Goal: Information Seeking & Learning: Learn about a topic

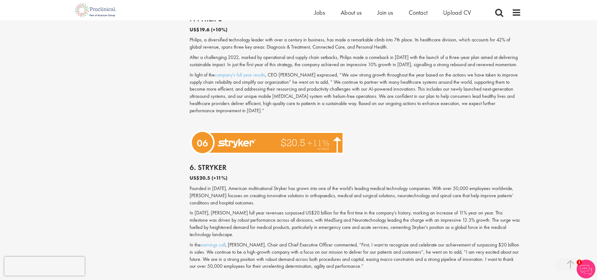
scroll to position [1065, 0]
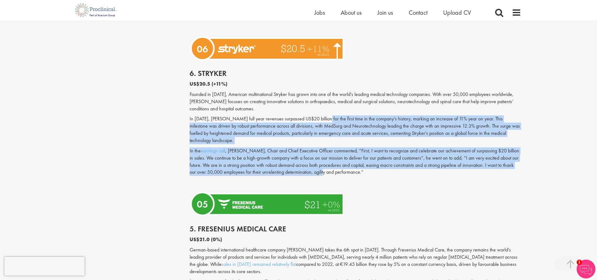
drag, startPoint x: 317, startPoint y: 109, endPoint x: 322, endPoint y: 156, distance: 47.6
click at [322, 156] on div "6. [PERSON_NAME] US$20.5 (+11%) Founded in [DATE], American multinational Stryk…" at bounding box center [355, 126] width 341 height 126
click at [284, 147] on p "In the earnings call , [PERSON_NAME], Chair and Chief Executive Officer comment…" at bounding box center [355, 161] width 331 height 29
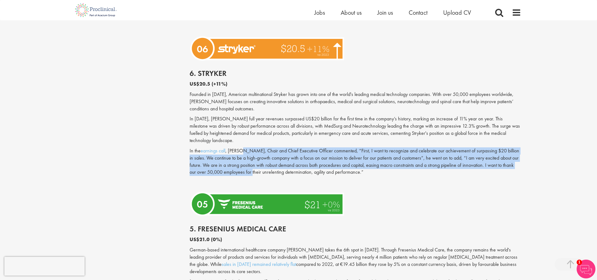
drag, startPoint x: 242, startPoint y: 136, endPoint x: 251, endPoint y: 155, distance: 21.2
click at [251, 155] on p "In the earnings call , [PERSON_NAME], Chair and Chief Executive Officer comment…" at bounding box center [355, 161] width 331 height 29
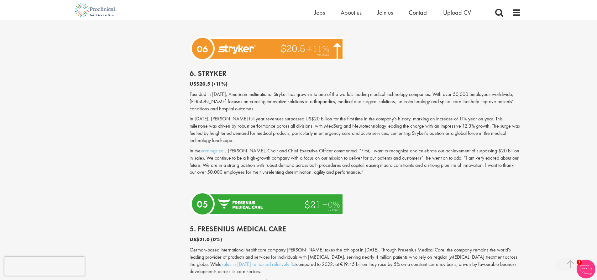
click at [288, 154] on p "In the earnings call , [PERSON_NAME], Chair and Chief Executive Officer comment…" at bounding box center [355, 161] width 331 height 29
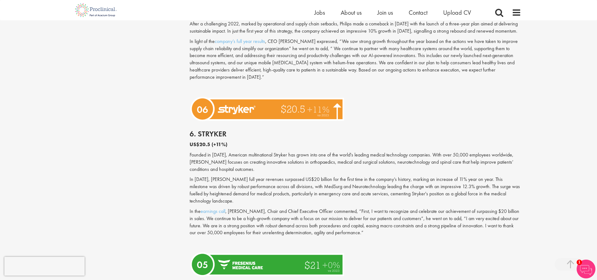
scroll to position [877, 0]
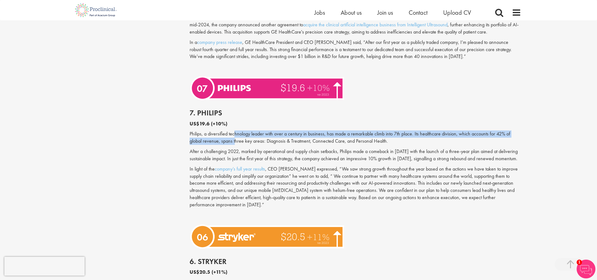
drag, startPoint x: 234, startPoint y: 133, endPoint x: 236, endPoint y: 140, distance: 6.8
click at [236, 140] on p "Philips, a diversified technology leader with over a century in business, has m…" at bounding box center [355, 137] width 331 height 14
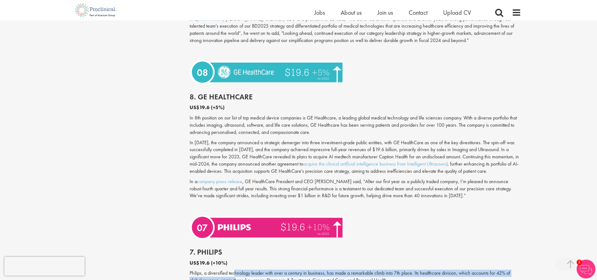
scroll to position [721, 0]
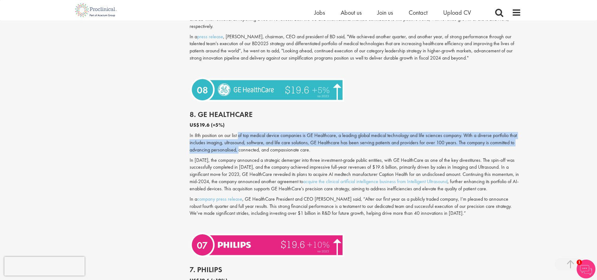
drag, startPoint x: 238, startPoint y: 128, endPoint x: 244, endPoint y: 144, distance: 16.6
click at [240, 140] on p "In 8th position on our list of top medical device companies is GE Healthcare, a…" at bounding box center [355, 143] width 331 height 22
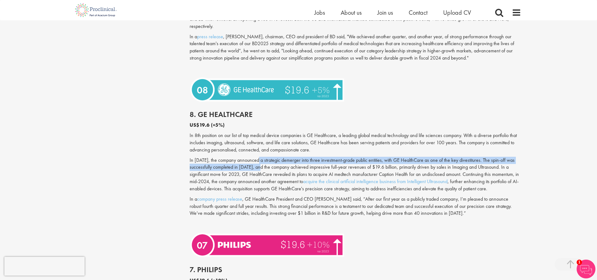
drag, startPoint x: 260, startPoint y: 152, endPoint x: 262, endPoint y: 157, distance: 5.6
click at [262, 157] on p "In [DATE], the company announced a strategic demerger into three investment-gra…" at bounding box center [355, 175] width 331 height 36
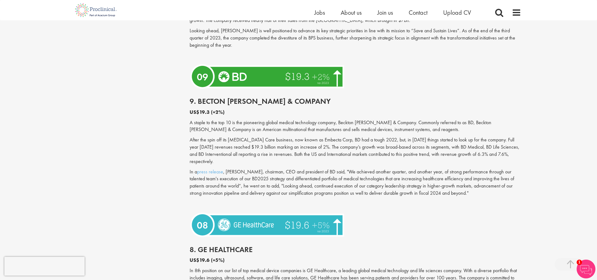
scroll to position [564, 0]
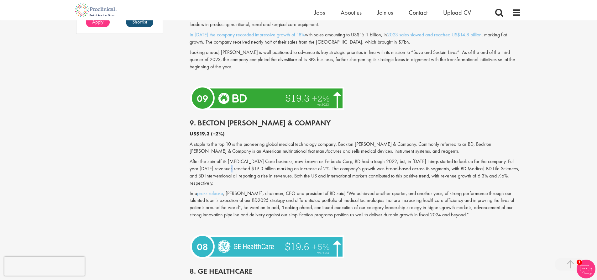
drag, startPoint x: 227, startPoint y: 165, endPoint x: 226, endPoint y: 170, distance: 4.7
click at [226, 170] on p "After the spin off its [MEDICAL_DATA] Care business, now known as Embecta Corp,…" at bounding box center [355, 172] width 331 height 29
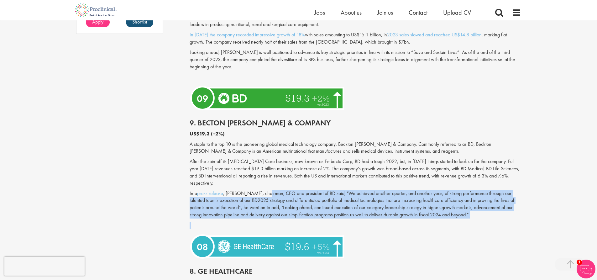
drag, startPoint x: 264, startPoint y: 188, endPoint x: 408, endPoint y: 218, distance: 146.6
click at [408, 218] on div "9. Becton [PERSON_NAME] & Company US$19.3 (+2%) A staple to the top 10 is the p…" at bounding box center [355, 171] width 341 height 119
click at [299, 222] on p at bounding box center [355, 225] width 331 height 7
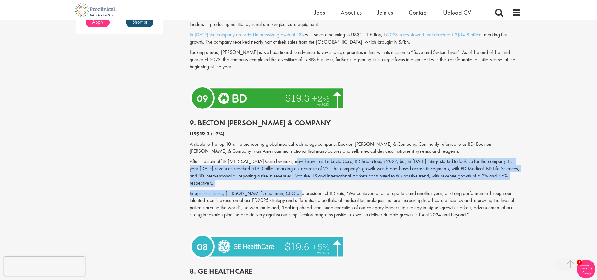
drag, startPoint x: 293, startPoint y: 164, endPoint x: 293, endPoint y: 181, distance: 17.9
click at [293, 181] on div "9. Becton [PERSON_NAME] & Company US$19.3 (+2%) A staple to the top 10 is the p…" at bounding box center [355, 171] width 341 height 119
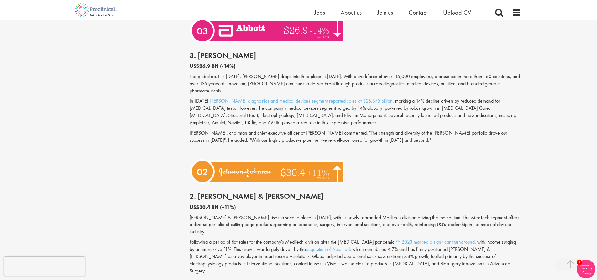
scroll to position [1567, 0]
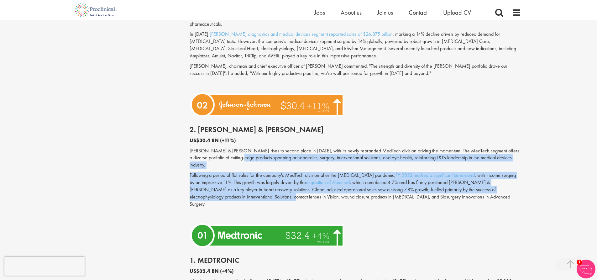
drag, startPoint x: 233, startPoint y: 128, endPoint x: 236, endPoint y: 162, distance: 33.3
click at [236, 162] on div "2. [PERSON_NAME] & [PERSON_NAME] US$30.4 BN (+11%) [PERSON_NAME] & [PERSON_NAME…" at bounding box center [355, 170] width 341 height 102
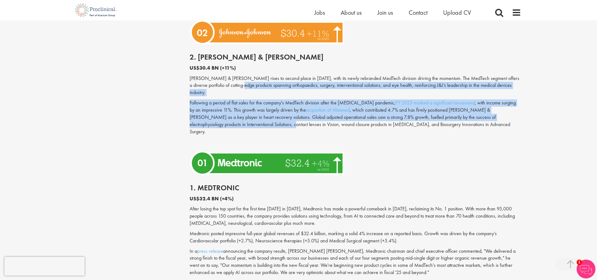
scroll to position [1629, 0]
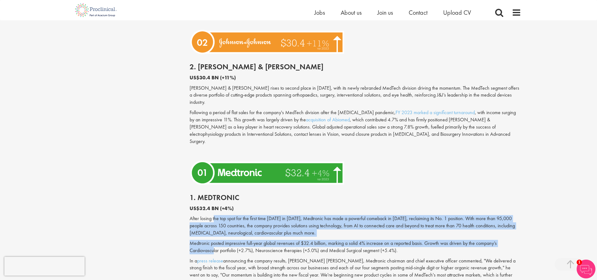
drag, startPoint x: 215, startPoint y: 175, endPoint x: 223, endPoint y: 205, distance: 31.2
click at [216, 207] on div "1. Medtronic US$32.4 BN (+4%) After losing the top spot for the first time [DAT…" at bounding box center [355, 238] width 341 height 102
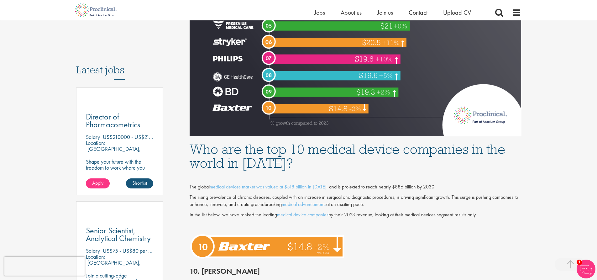
scroll to position [376, 0]
